Goal: Find specific page/section: Find specific page/section

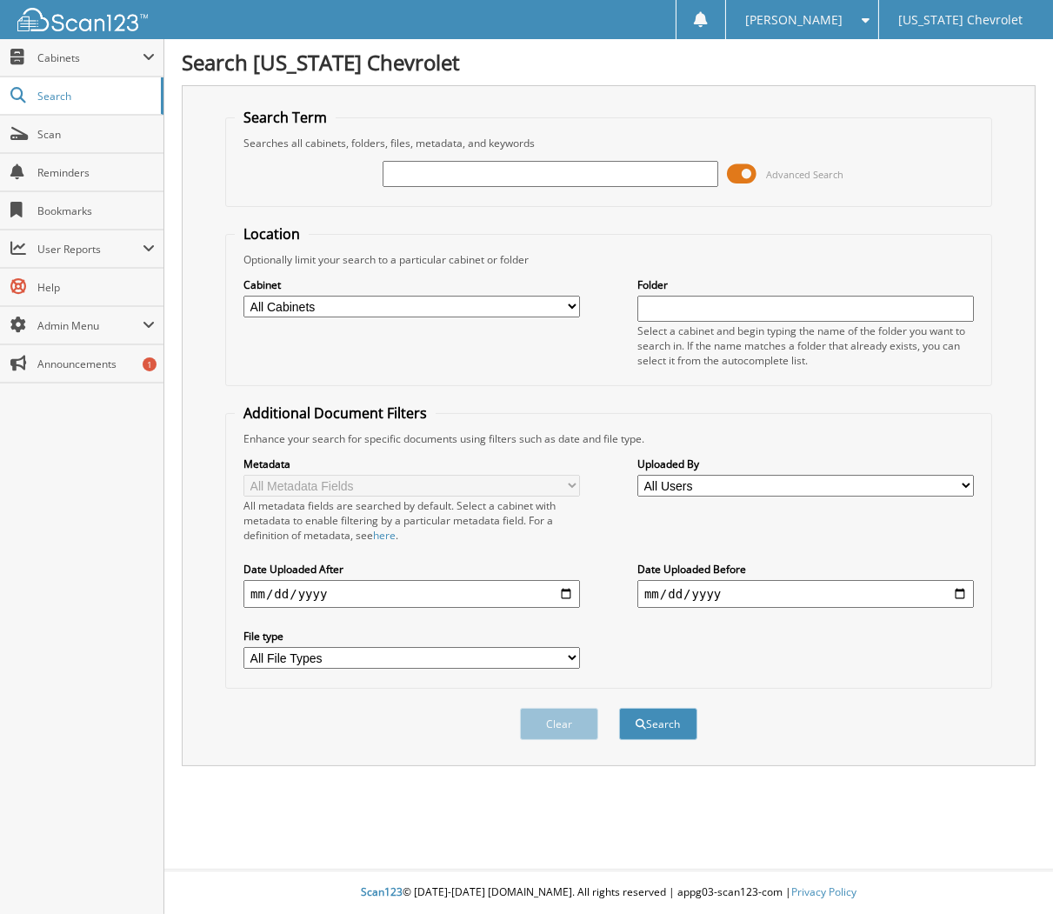
click at [398, 178] on input "text" at bounding box center [551, 174] width 336 height 26
type input "86252"
click at [619, 708] on button "Search" at bounding box center [658, 724] width 78 height 32
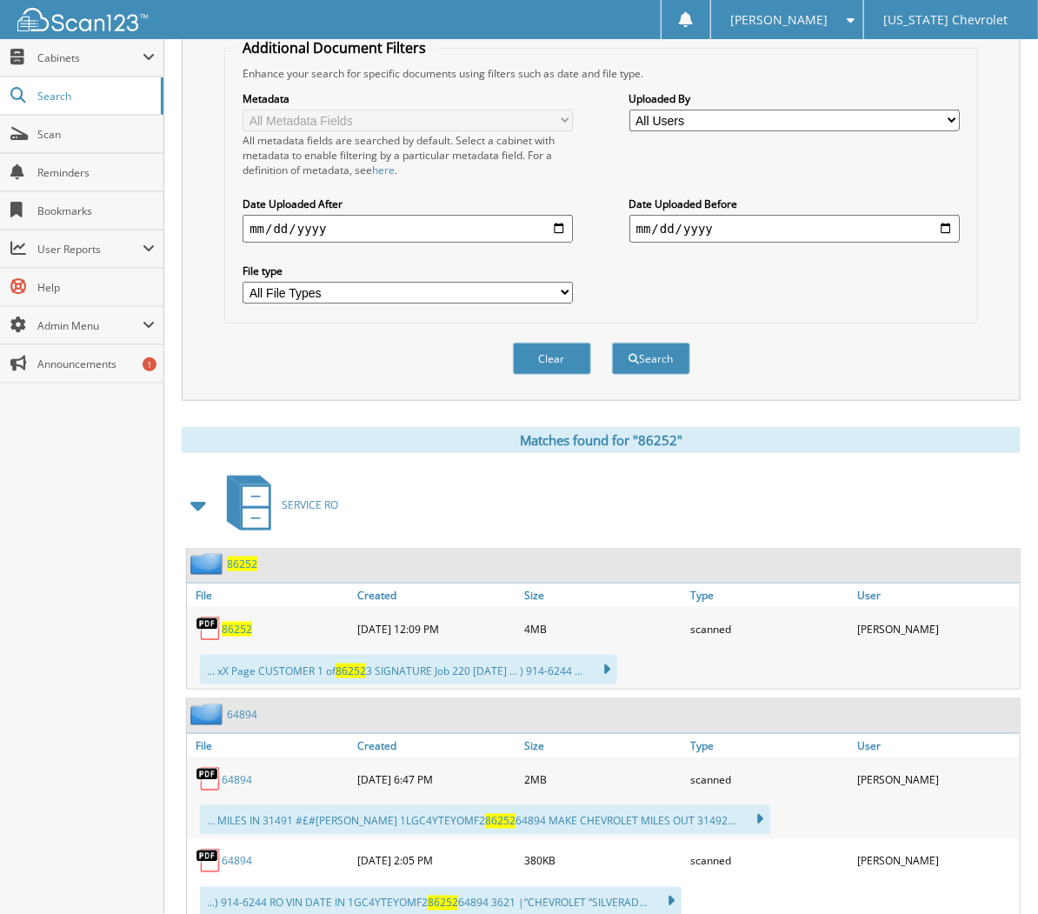
scroll to position [386, 0]
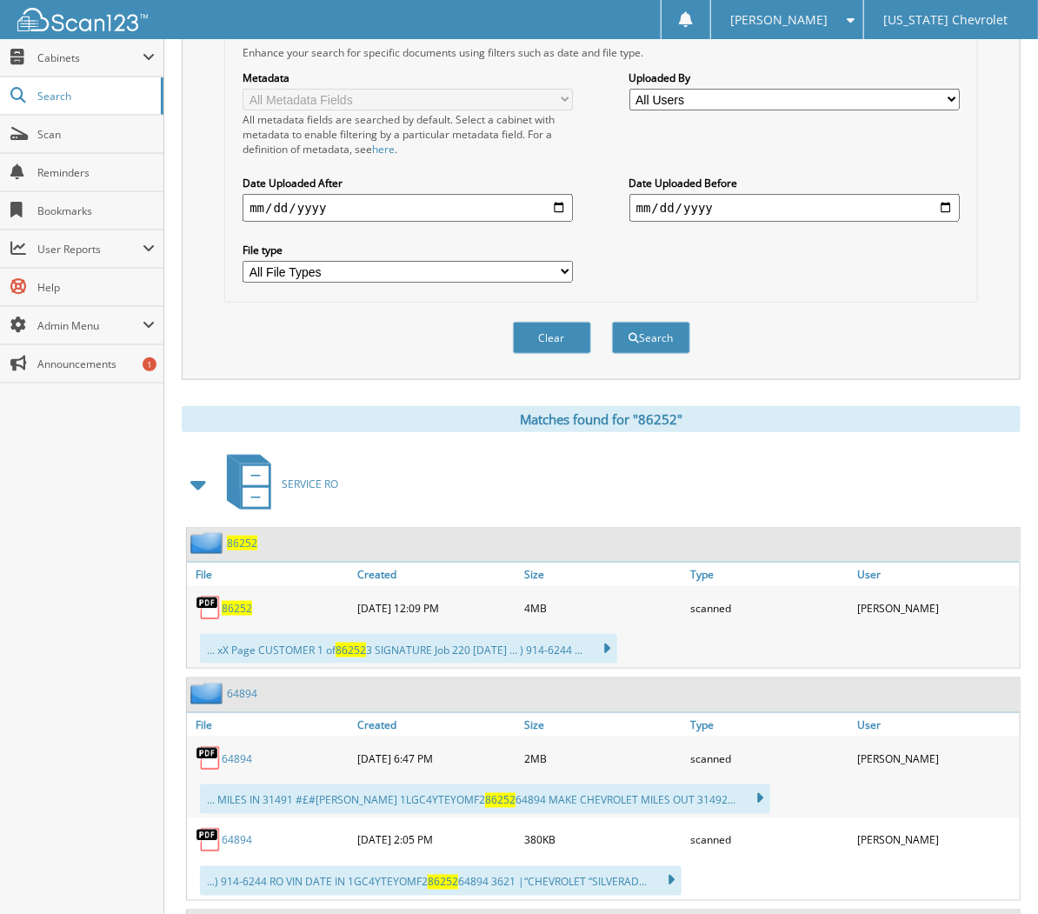
click at [245, 601] on span "86252" at bounding box center [237, 608] width 30 height 15
